Goal: Information Seeking & Learning: Learn about a topic

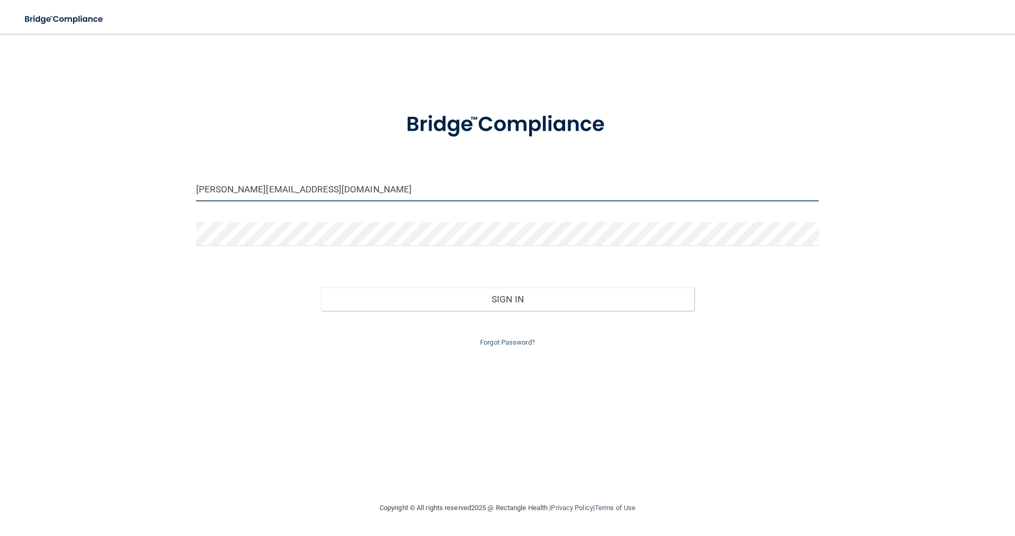
click at [179, 185] on div "[PERSON_NAME][EMAIL_ADDRESS][DOMAIN_NAME] Invalid email/password. You don't hav…" at bounding box center [507, 267] width 972 height 447
drag, startPoint x: 218, startPoint y: 188, endPoint x: 180, endPoint y: 180, distance: 38.4
click at [180, 181] on div "[PERSON_NAME][EMAIL_ADDRESS][DOMAIN_NAME] Invalid email/password. You don't hav…" at bounding box center [507, 267] width 972 height 447
type input "[PERSON_NAME][EMAIL_ADDRESS][DOMAIN_NAME]"
click at [321, 287] on button "Sign In" at bounding box center [508, 298] width 374 height 23
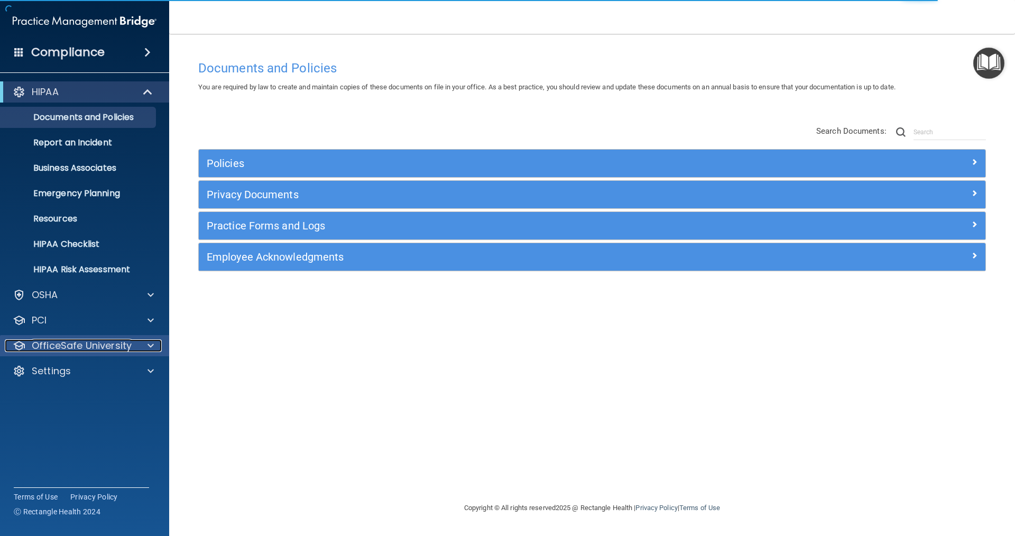
click at [152, 342] on span at bounding box center [150, 345] width 6 height 13
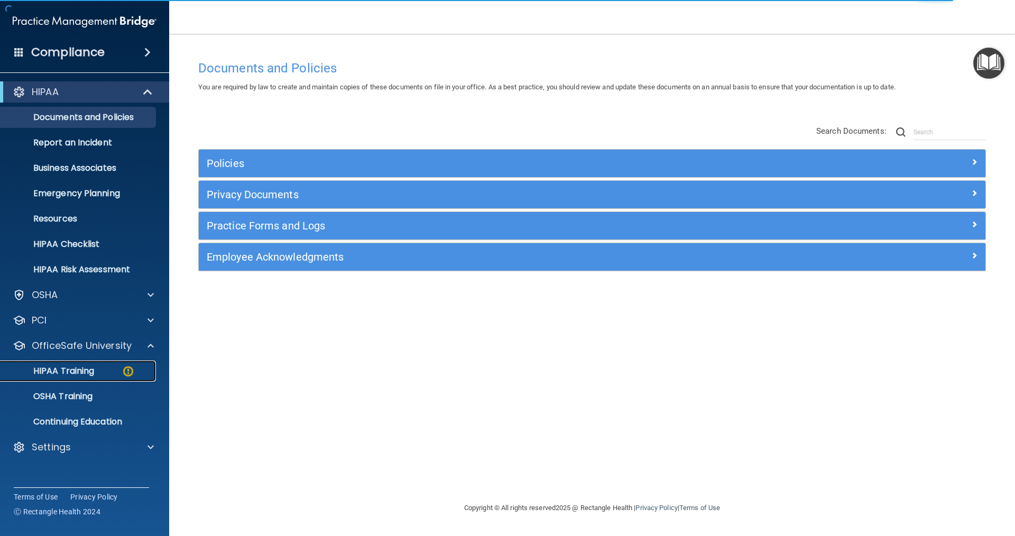
click at [101, 367] on div "HIPAA Training" at bounding box center [79, 371] width 144 height 11
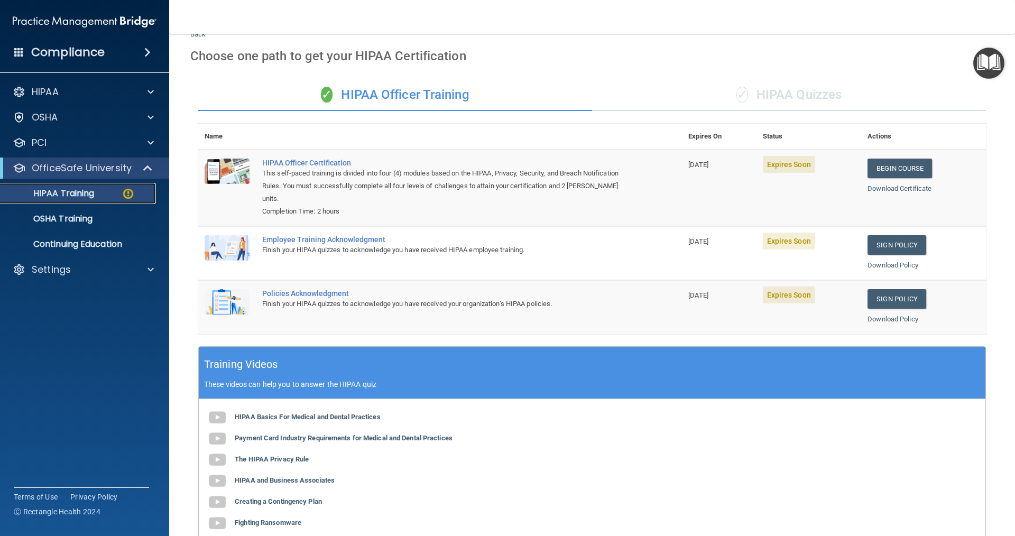
scroll to position [53, 0]
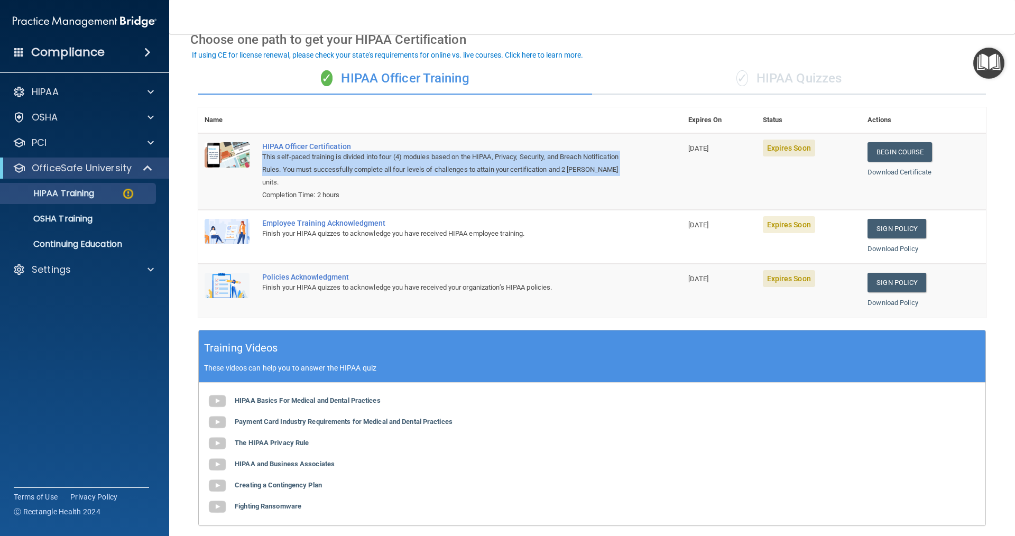
drag, startPoint x: 263, startPoint y: 156, endPoint x: 632, endPoint y: 181, distance: 369.7
click at [632, 181] on td "HIPAA Officer Certification This self-paced training is divided into four (4) m…" at bounding box center [469, 171] width 426 height 77
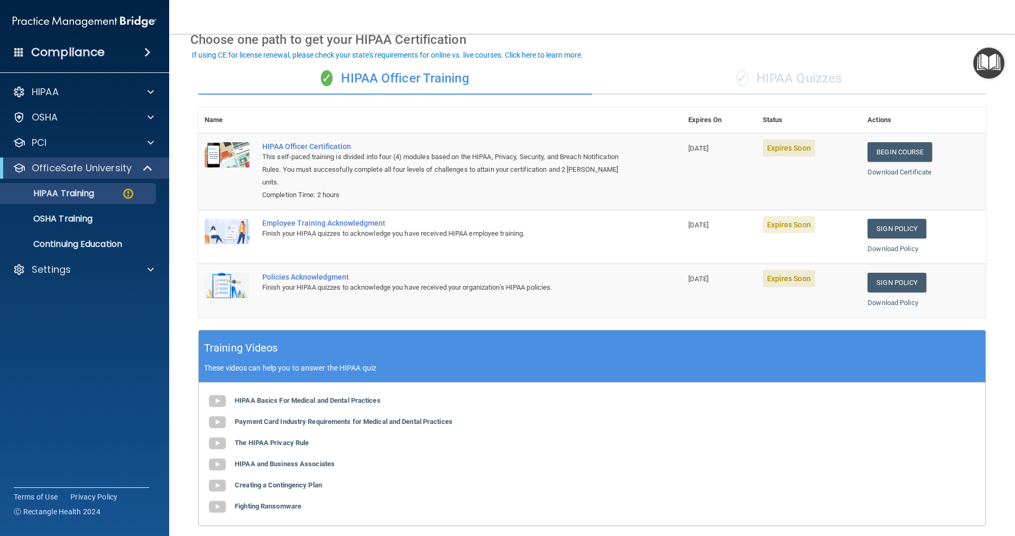
click at [699, 72] on div "✓ HIPAA Quizzes" at bounding box center [789, 79] width 394 height 32
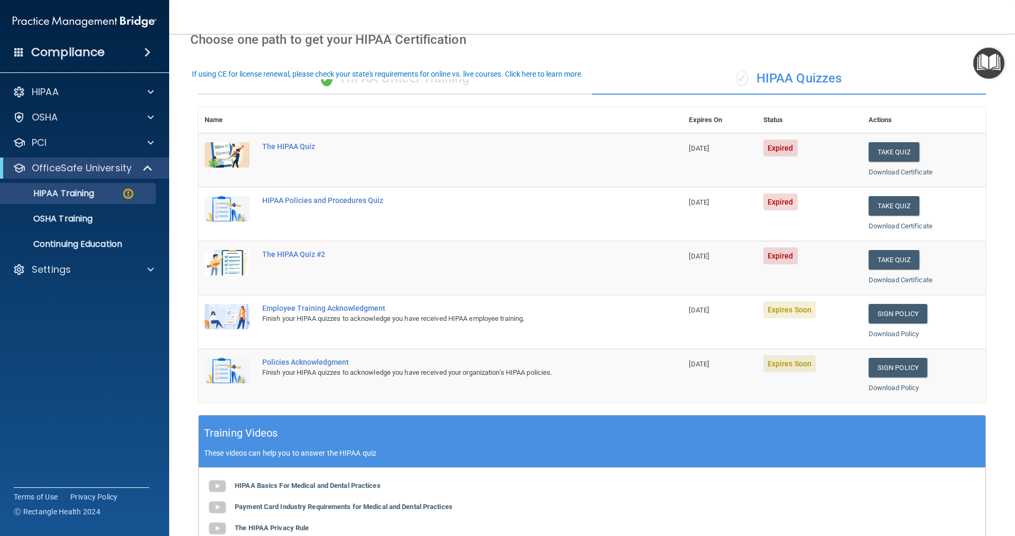
scroll to position [0, 0]
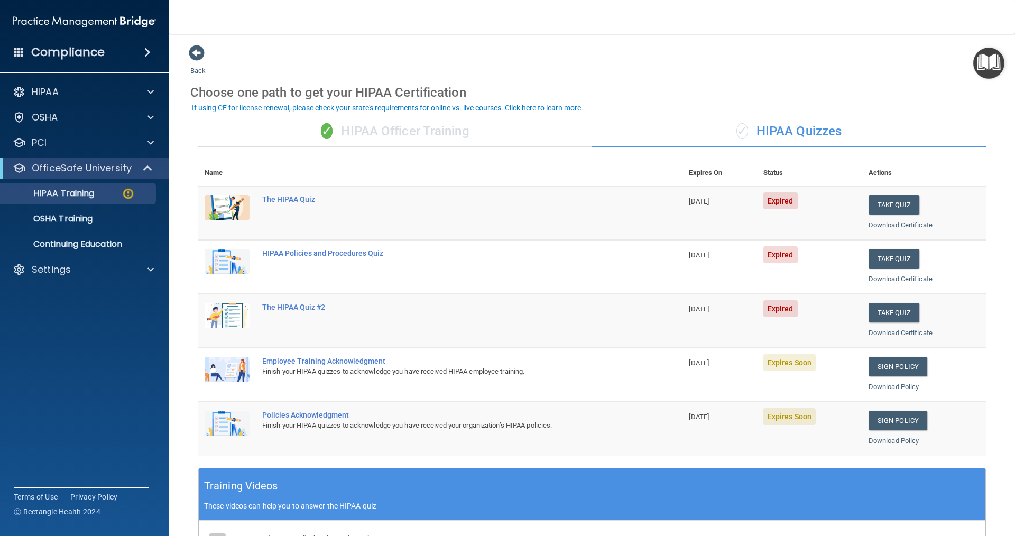
drag, startPoint x: 726, startPoint y: 211, endPoint x: 700, endPoint y: 294, distance: 87.4
click at [731, 311] on tbody "The HIPAA Quiz [DATE] Expired Take Quiz Download Certificate HIPAA Policies and…" at bounding box center [591, 321] width 787 height 270
click at [640, 168] on th at bounding box center [469, 173] width 426 height 26
click at [366, 128] on div "✓ HIPAA Officer Training" at bounding box center [395, 132] width 394 height 32
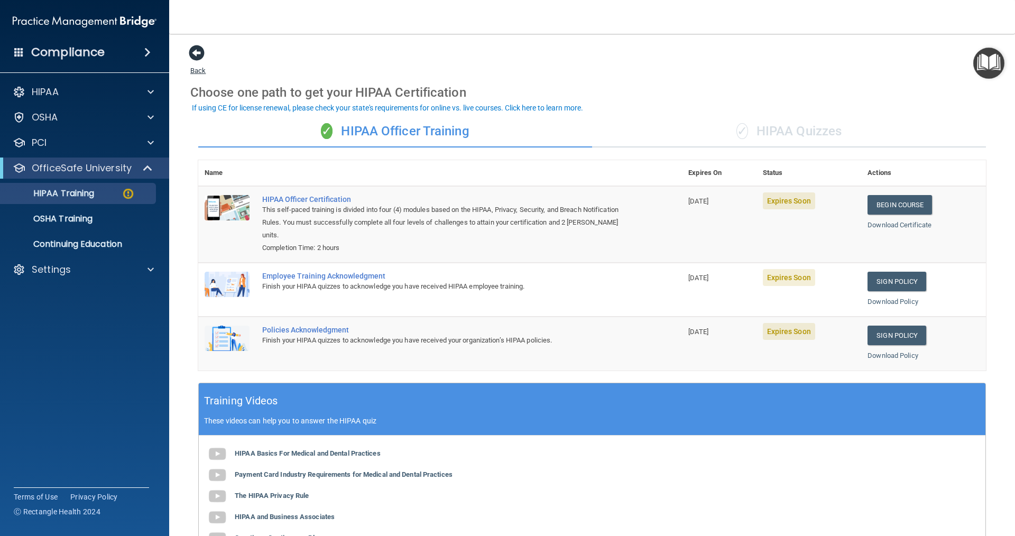
click at [192, 48] on span at bounding box center [197, 53] width 16 height 16
